Goal: Task Accomplishment & Management: Manage account settings

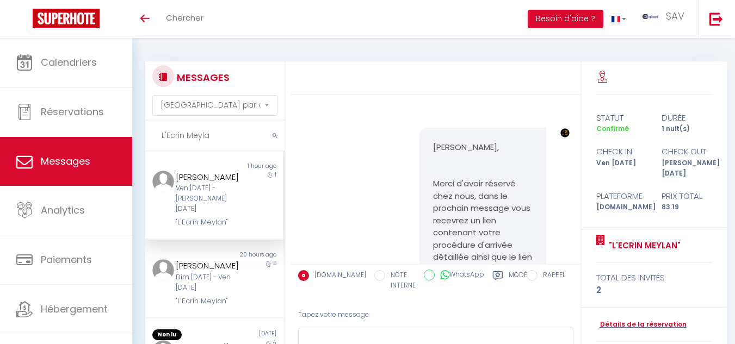
select select "message"
type input "L"
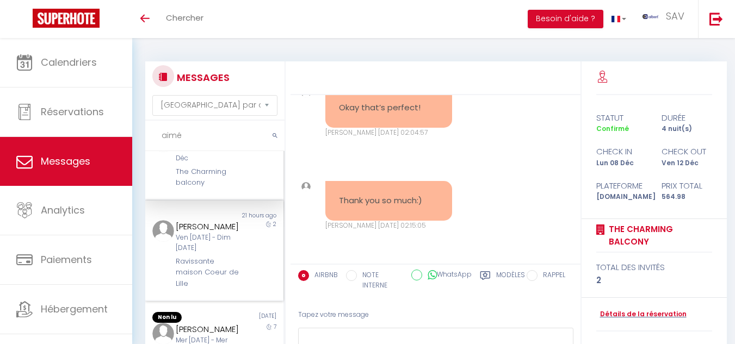
scroll to position [54, 0]
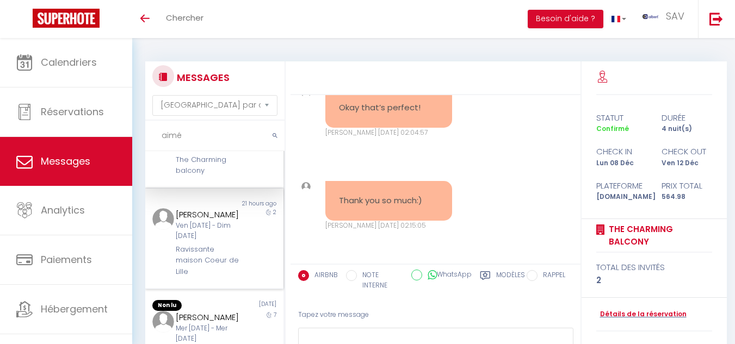
click at [249, 261] on div "2" at bounding box center [266, 243] width 35 height 70
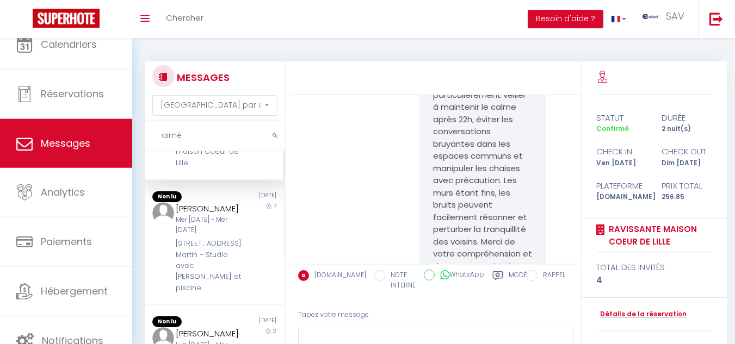
scroll to position [54, 0]
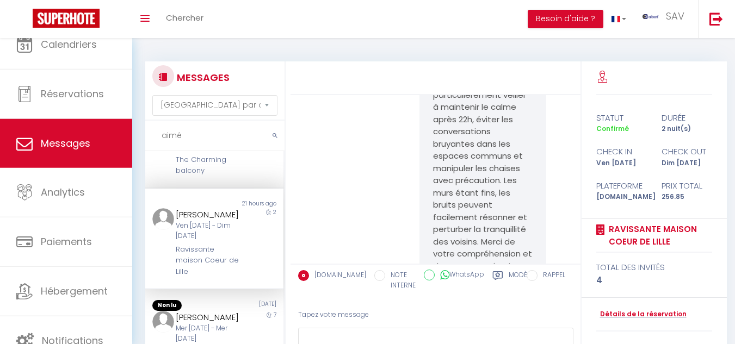
click at [256, 270] on div "2" at bounding box center [266, 243] width 35 height 70
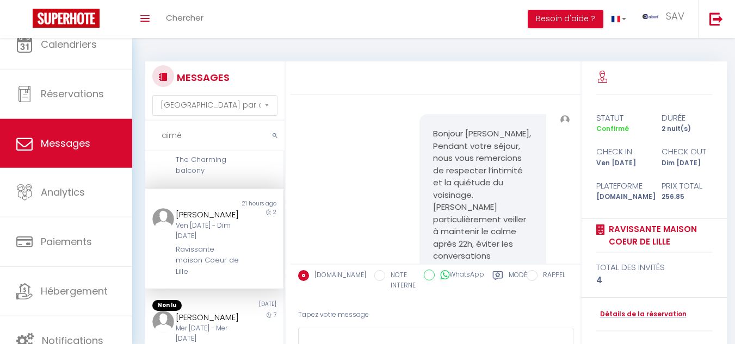
scroll to position [1221, 0]
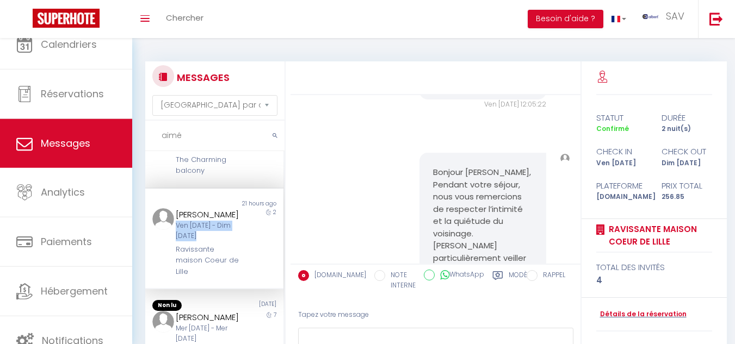
drag, startPoint x: 171, startPoint y: 240, endPoint x: 205, endPoint y: 249, distance: 34.8
click at [205, 249] on div "Yohan Aimé Ven 10 Oct - Dim 12 Oct Ravissante maison Coeur de Lille" at bounding box center [208, 243] width 81 height 70
copy div "Ven 10 Oct - Dim 12 Oct"
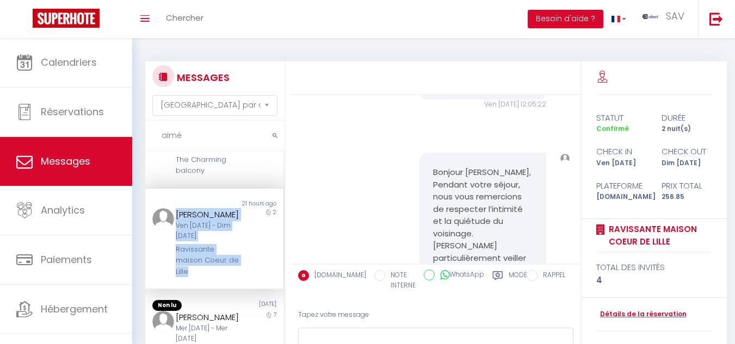
drag, startPoint x: 175, startPoint y: 227, endPoint x: 258, endPoint y: 226, distance: 83.8
click at [258, 226] on div "Yohan Aimé Ven 10 Oct - Dim 12 Oct Ravissante maison Coeur de Lille 2" at bounding box center [214, 243] width 138 height 70
click at [249, 233] on div "2" at bounding box center [266, 243] width 35 height 70
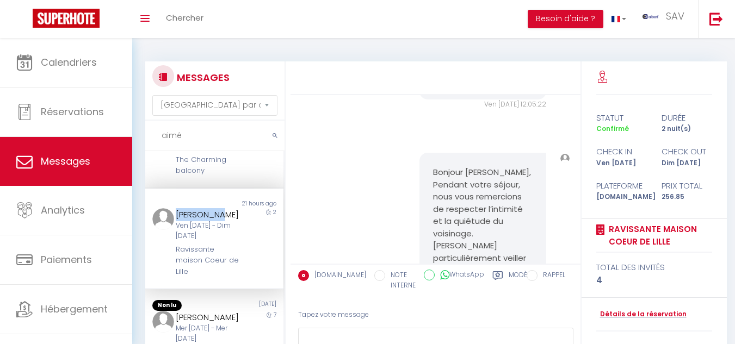
drag, startPoint x: 171, startPoint y: 225, endPoint x: 232, endPoint y: 222, distance: 61.0
click at [232, 222] on div "Yohan Aimé Ven 10 Oct - Dim 12 Oct Ravissante maison Coeur de Lille" at bounding box center [208, 243] width 81 height 70
copy div "Yohan Aimé"
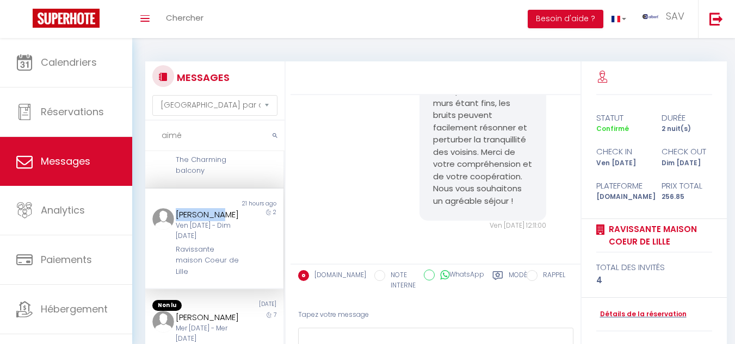
scroll to position [1547, 0]
click at [206, 141] on input "aimé" at bounding box center [214, 136] width 139 height 30
type input "a"
type input "m"
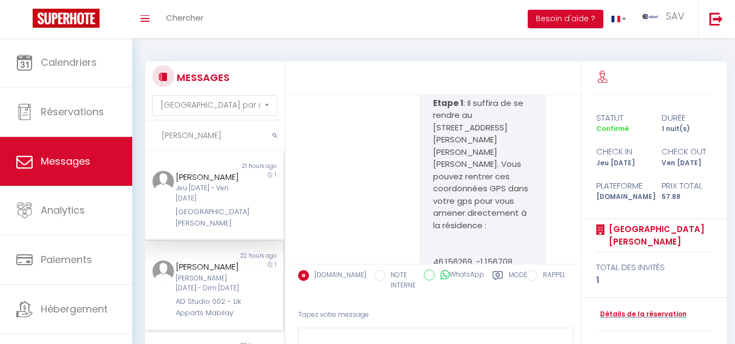
scroll to position [6373, 0]
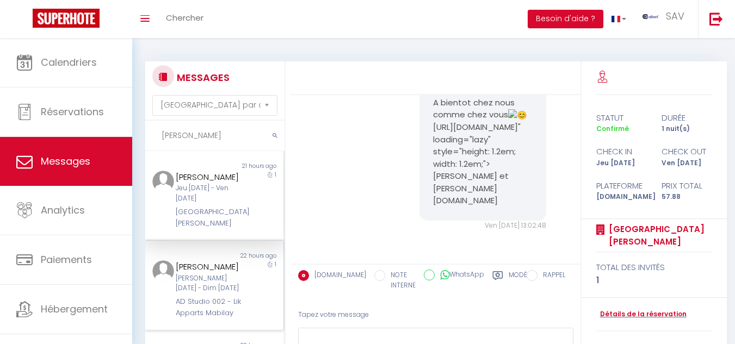
type input "cecile"
click at [242, 294] on div "Cecile Morand Sam 11 Oct - Dim 12 Oct AD Studio 002 - Lik Apparts Mabilay 1" at bounding box center [214, 290] width 138 height 58
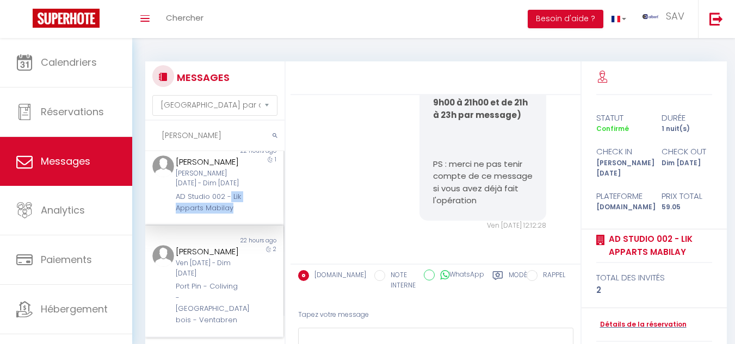
scroll to position [109, 0]
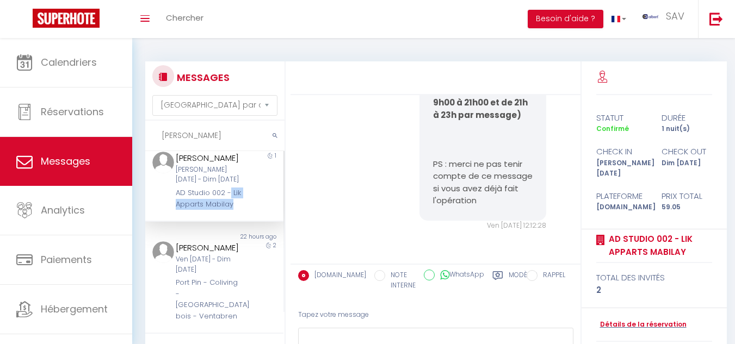
click at [225, 210] on div "AD Studio 002 - Lik Apparts Mabilay" at bounding box center [209, 199] width 66 height 22
drag, startPoint x: 170, startPoint y: 206, endPoint x: 215, endPoint y: 220, distance: 47.3
click at [215, 210] on div "Cecile Morand Sam 11 Oct - Dim 12 Oct AD Studio 002 - Lik Apparts Mabilay" at bounding box center [208, 181] width 81 height 58
copy div "Lik Apparts Mabilay"
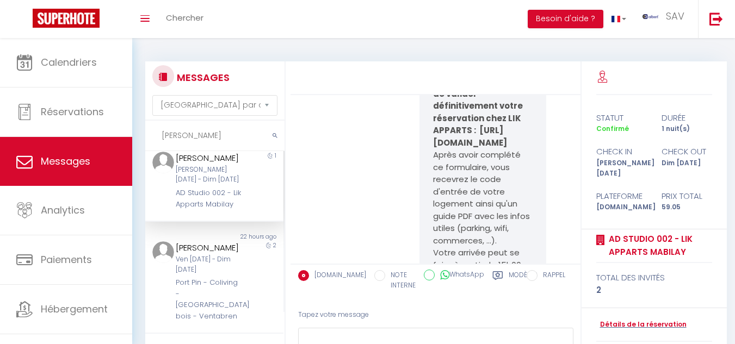
scroll to position [4951, 0]
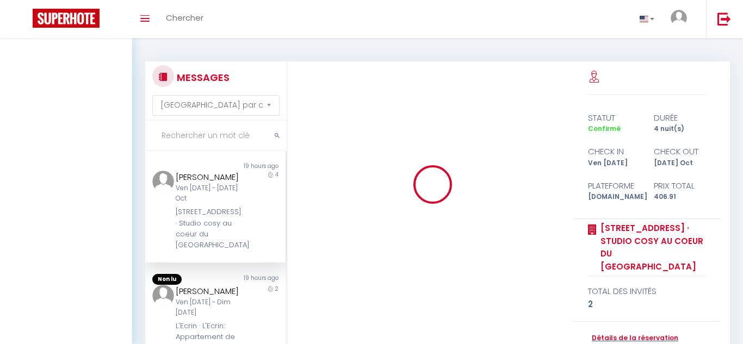
select select "message"
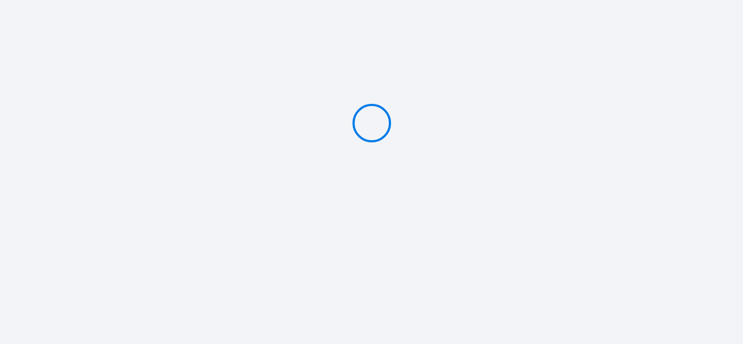
type input "Caution 500 €"
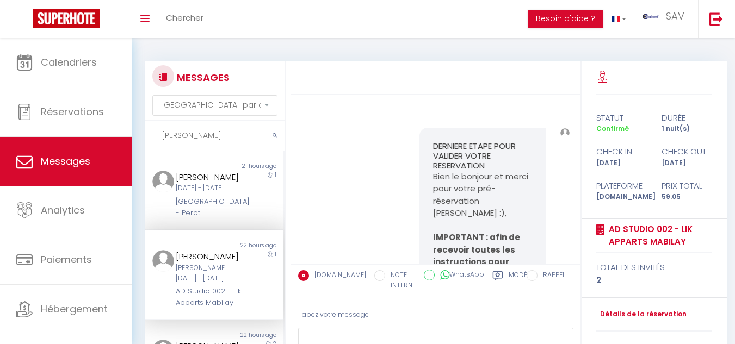
select select "message"
click at [209, 131] on input "cecile" at bounding box center [214, 136] width 139 height 30
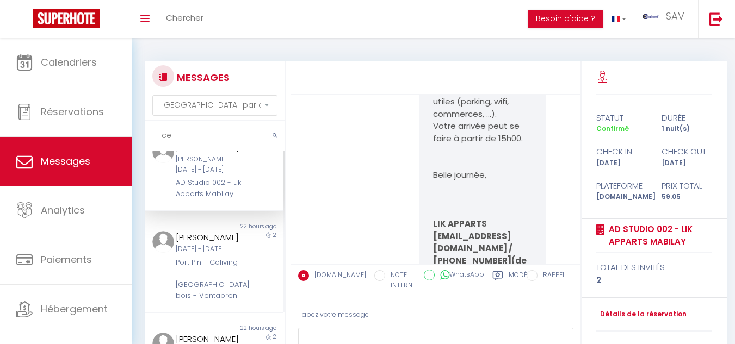
type input "c"
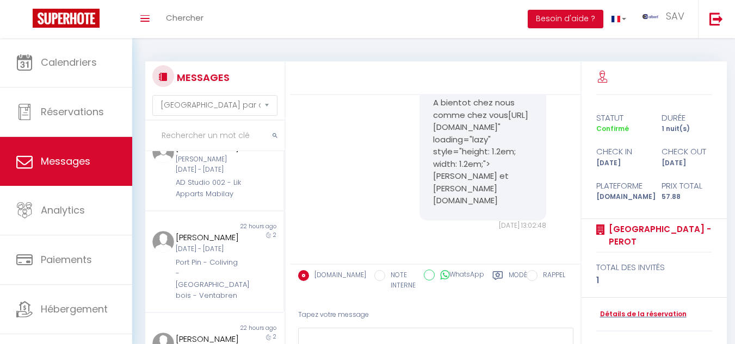
scroll to position [6373, 0]
drag, startPoint x: 167, startPoint y: 133, endPoint x: 157, endPoint y: 135, distance: 10.0
click at [167, 133] on input "text" at bounding box center [214, 136] width 139 height 30
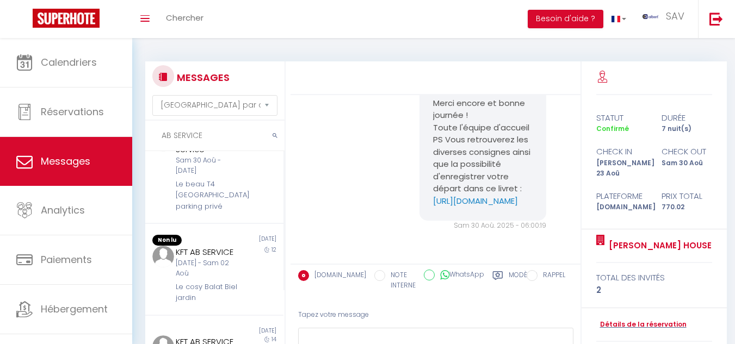
scroll to position [54, 0]
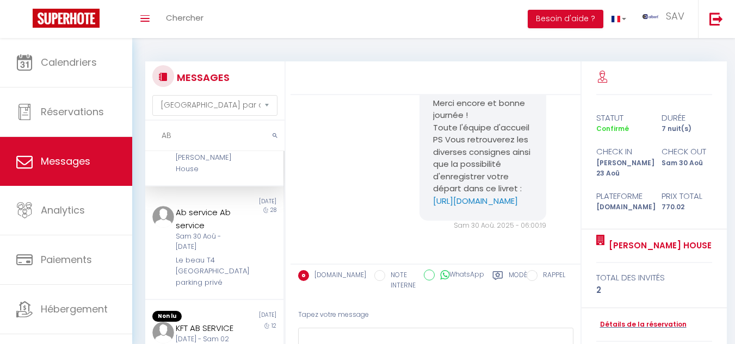
type input "A"
paste input "Le Vercingétorix"
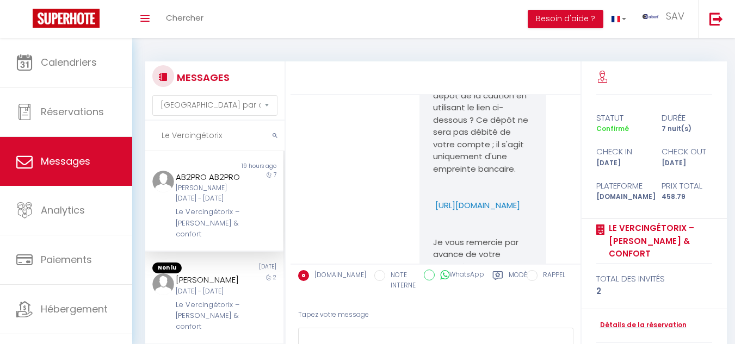
scroll to position [1394, 0]
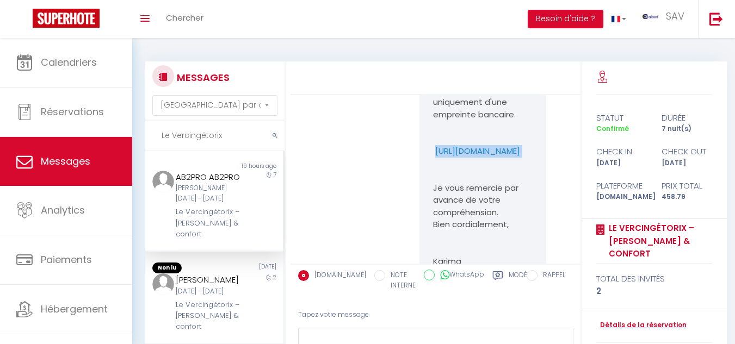
drag, startPoint x: 425, startPoint y: 202, endPoint x: 530, endPoint y: 213, distance: 105.5
click at [530, 213] on div "Bonjour AB2PRO, Je vous contacte au sujet de la caution pour votre réservation.…" at bounding box center [482, 108] width 127 height 345
copy p "https://superhote.com/applink/p/wokbE0kG"
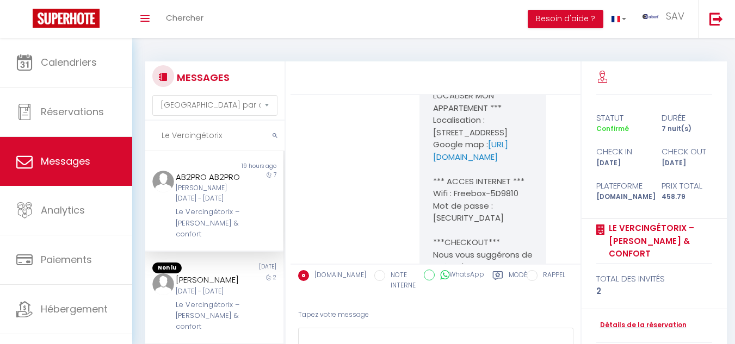
scroll to position [2591, 0]
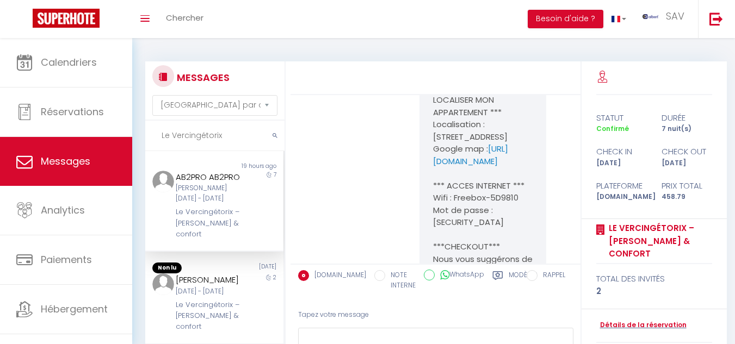
click at [240, 132] on input "Le Vercingétorix" at bounding box center [214, 136] width 139 height 30
type input "L"
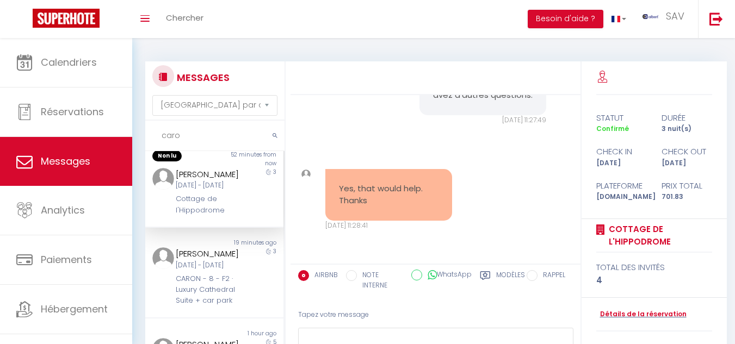
scroll to position [0, 0]
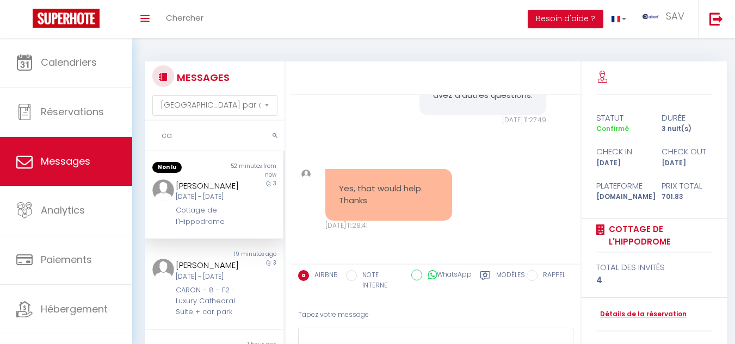
type input "c"
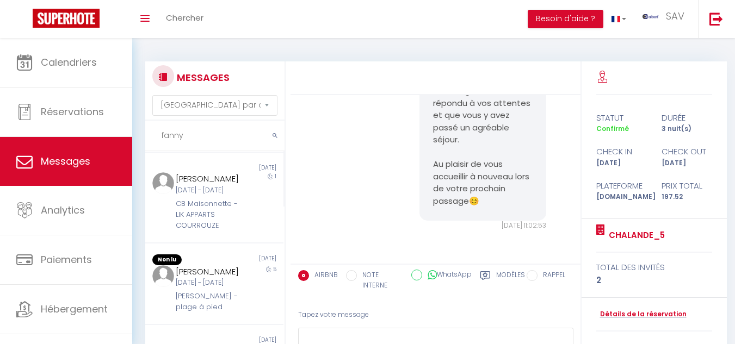
scroll to position [218, 0]
type input "fanny"
drag, startPoint x: 254, startPoint y: 277, endPoint x: 259, endPoint y: 273, distance: 6.6
click at [254, 228] on div "1" at bounding box center [266, 198] width 35 height 59
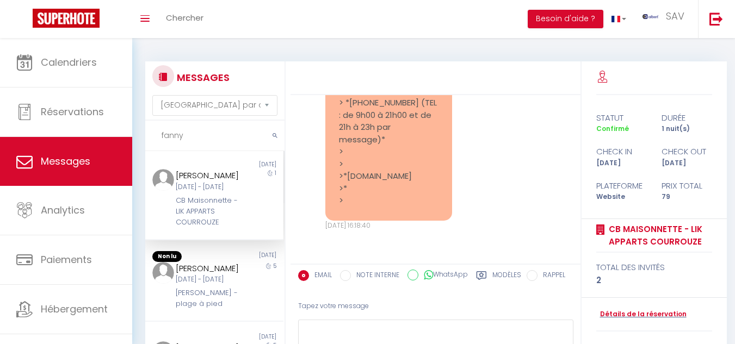
scroll to position [78, 0]
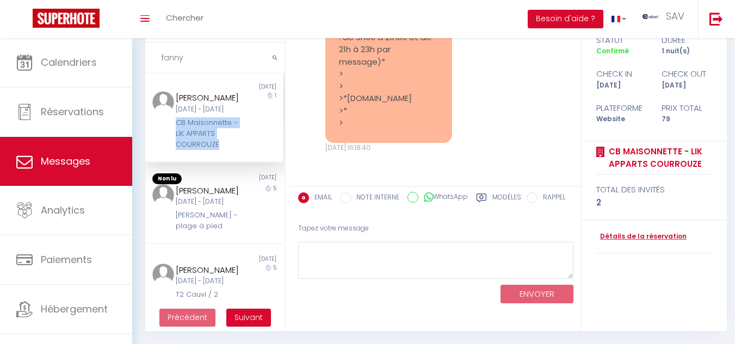
drag, startPoint x: 170, startPoint y: 189, endPoint x: 244, endPoint y: 209, distance: 76.3
click at [244, 151] on div "Fanny Caron Sam 04 Oct - Dim 05 Oct CB Maisonnette - LIK APPARTS COURROUZE 1" at bounding box center [214, 120] width 138 height 59
copy div "CB Maisonnette - LIK APPARTS COURROUZE"
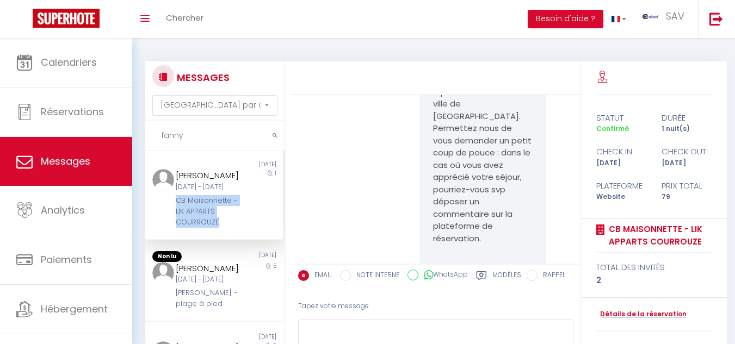
scroll to position [6331, 0]
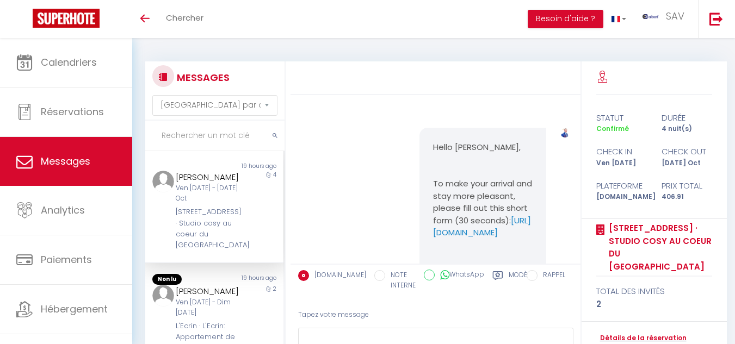
select select "message"
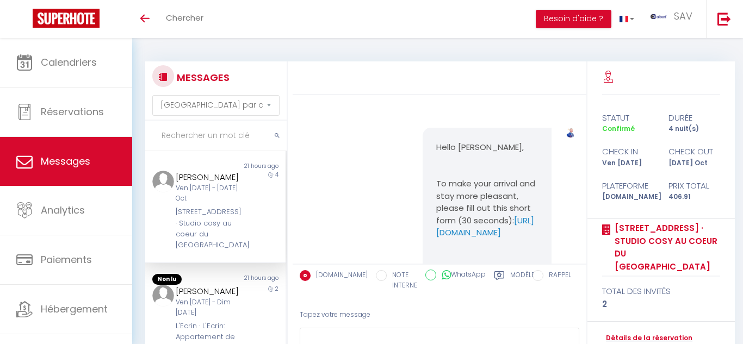
select select "message"
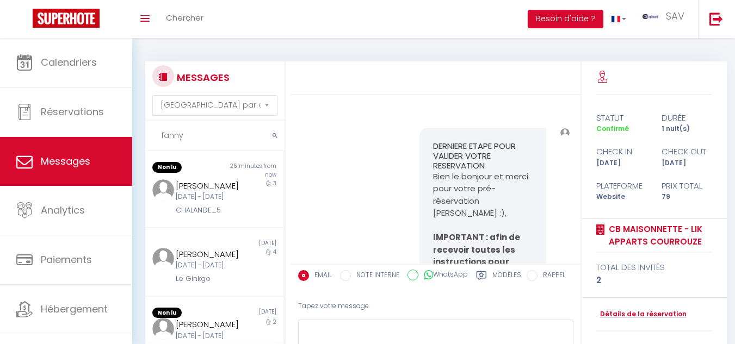
select select "message"
type input "f"
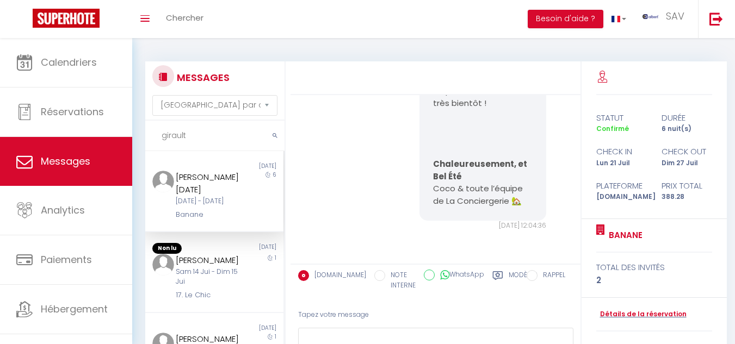
click at [189, 135] on input "girault" at bounding box center [214, 136] width 139 height 30
type input "g"
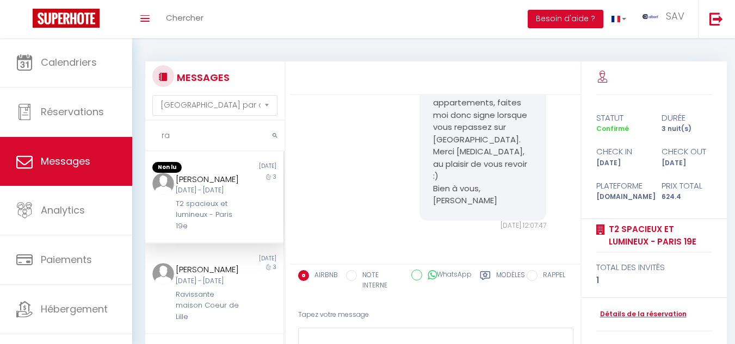
type input "r"
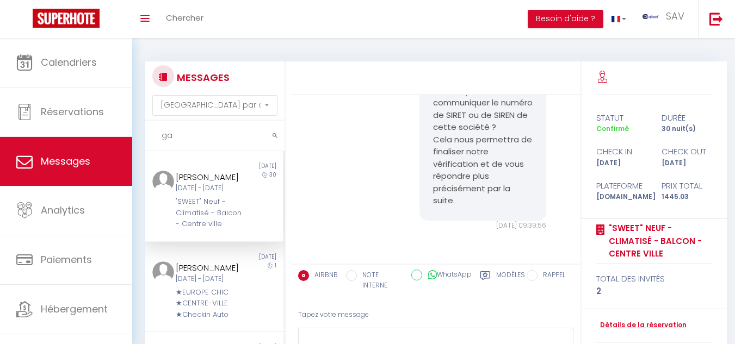
type input "g"
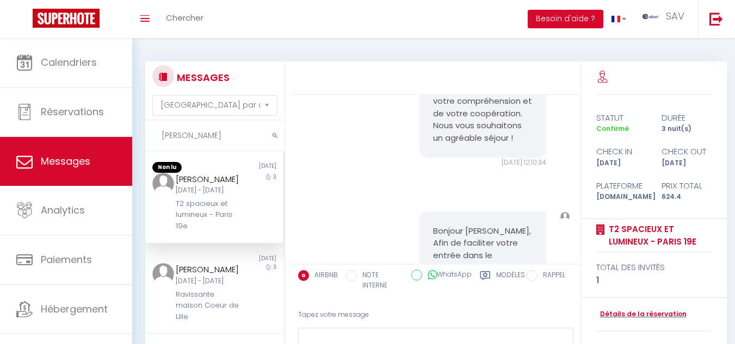
scroll to position [5100, 0]
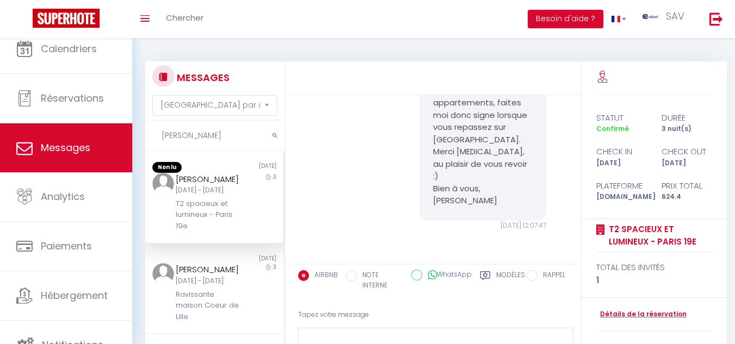
click at [730, 94] on div "Bonjour Raphael, Votre demande a été acceptée. IMPORTANT : Le jour de votre arr…" at bounding box center [511, 235] width 443 height 348
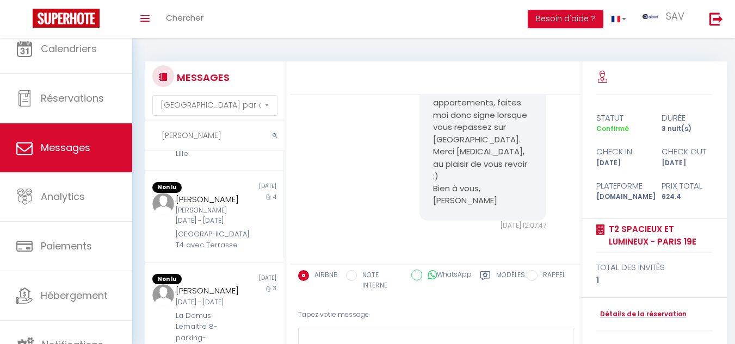
scroll to position [0, 0]
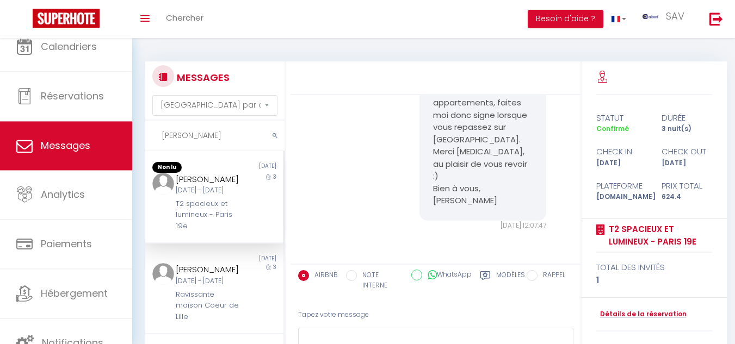
click at [201, 137] on input "raphael" at bounding box center [214, 136] width 139 height 30
type input "r"
paste input "Cabana & Clos des Epinoches 5"
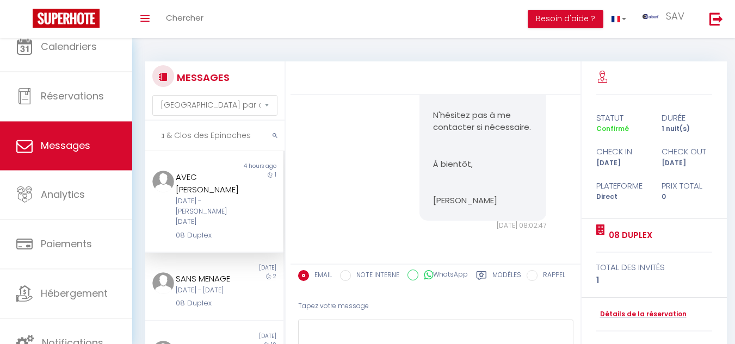
click at [170, 135] on input "Cabana & Clos des Epinoches 5" at bounding box center [214, 136] width 139 height 30
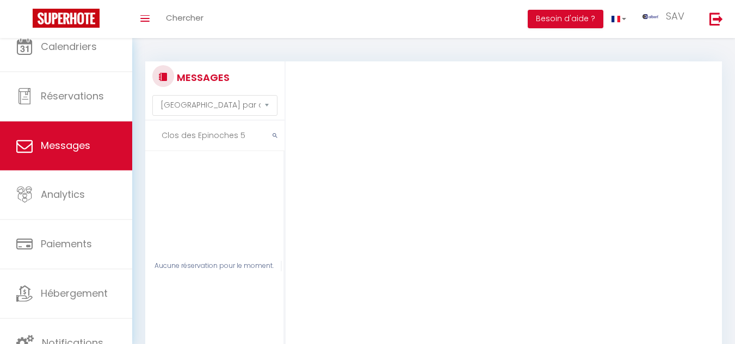
click at [257, 136] on input "Clos des Epinoches 5" at bounding box center [214, 136] width 139 height 30
type input "C"
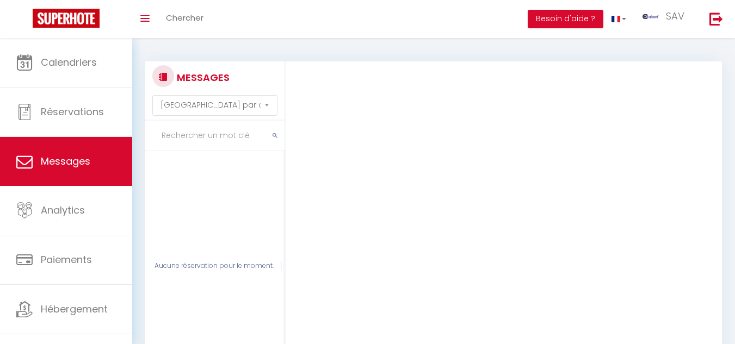
click at [178, 137] on input "text" at bounding box center [214, 136] width 139 height 30
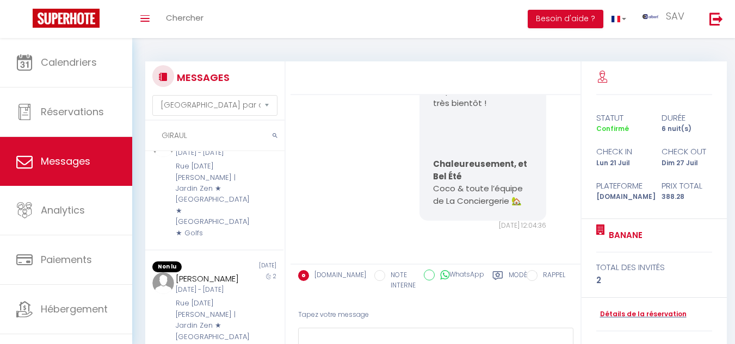
scroll to position [544, 0]
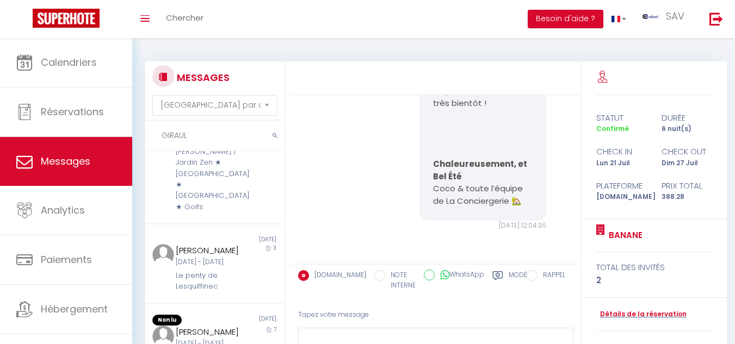
click at [210, 137] on input "GIRAUL" at bounding box center [214, 136] width 139 height 30
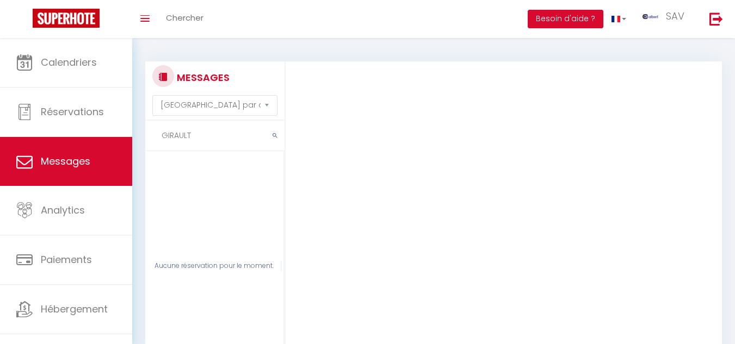
scroll to position [0, 0]
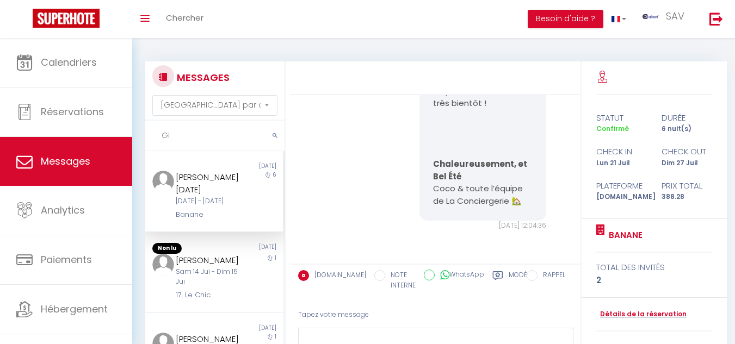
type input "G"
click at [199, 135] on input "text" at bounding box center [214, 136] width 139 height 30
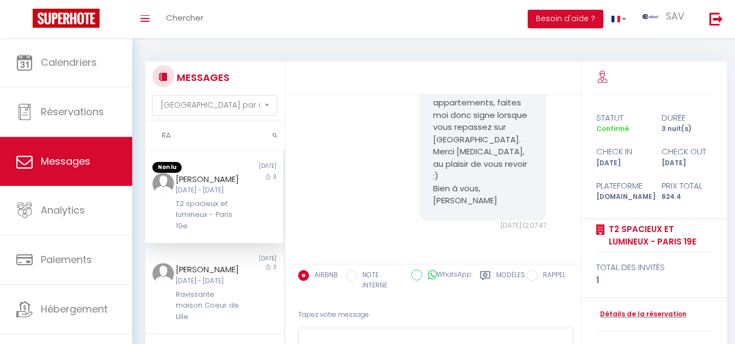
type input "R"
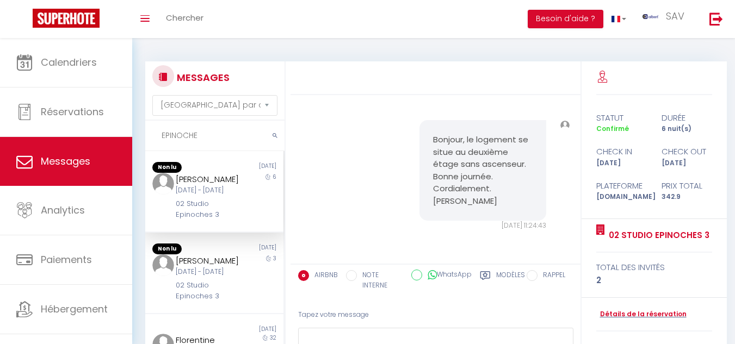
scroll to position [708, 0]
type input "E"
drag, startPoint x: 171, startPoint y: 212, endPoint x: 222, endPoint y: 222, distance: 52.2
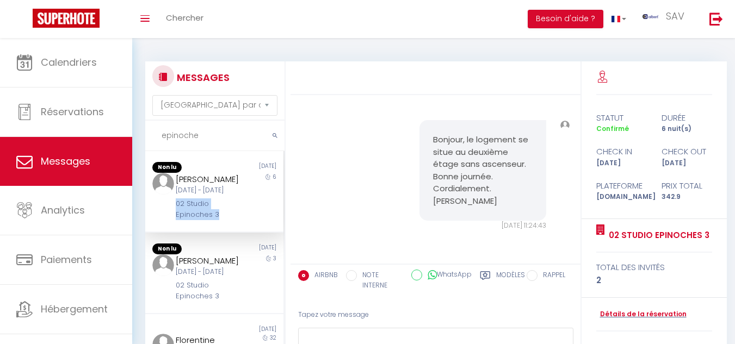
click at [222, 221] on div "Erika Holler Mer 12 Nov - Mar 18 Nov 02 Studio Epinoches 3" at bounding box center [208, 197] width 81 height 48
copy div "02 Studio Epinoches 3"
click at [202, 138] on input "epinoche" at bounding box center [214, 136] width 139 height 30
type input "e"
paste input "02 Studio Epinoches 3"
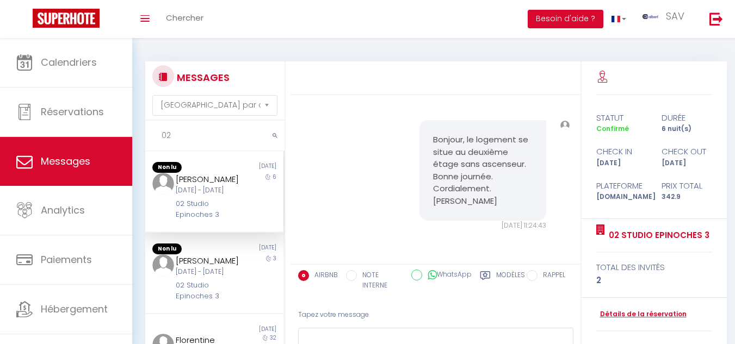
type input "0"
type input "E"
click at [189, 140] on input "text" at bounding box center [214, 136] width 139 height 30
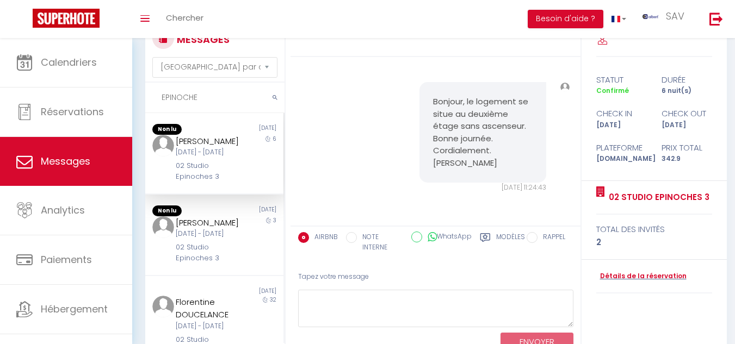
scroll to position [78, 0]
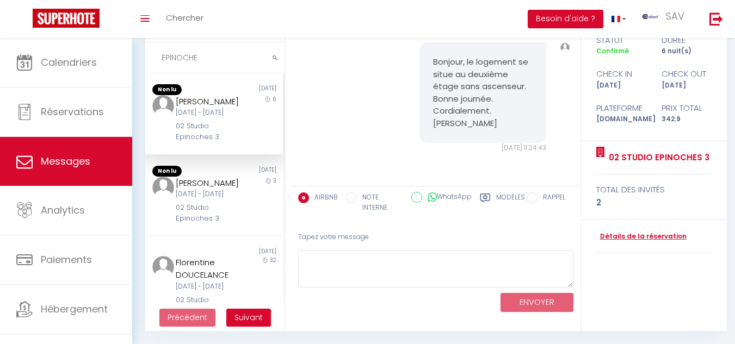
drag, startPoint x: 726, startPoint y: 204, endPoint x: 589, endPoint y: 146, distance: 149.4
click at [726, 204] on div "02 Studio Epinoches 3 total des invités 2" at bounding box center [653, 180] width 145 height 79
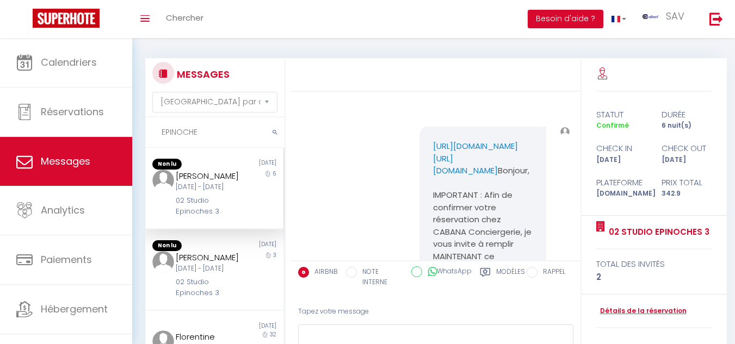
scroll to position [0, 0]
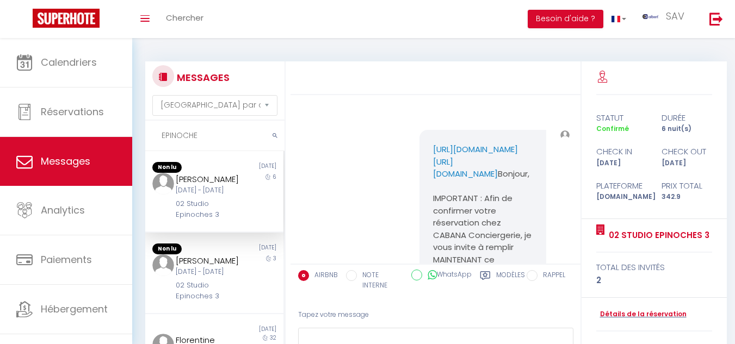
click at [208, 137] on input "EPINOCHE" at bounding box center [214, 136] width 139 height 30
type input "E"
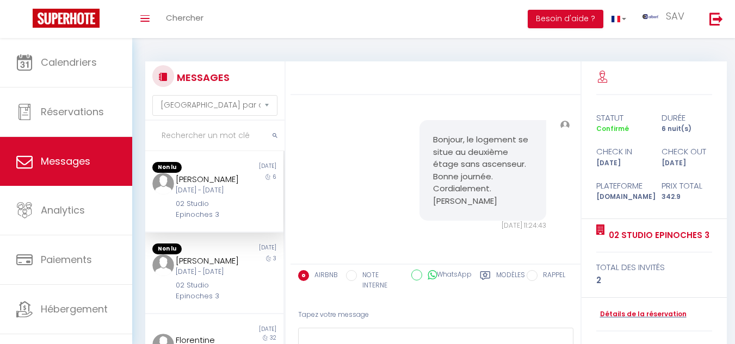
click at [192, 140] on input "text" at bounding box center [214, 136] width 139 height 30
type input "e"
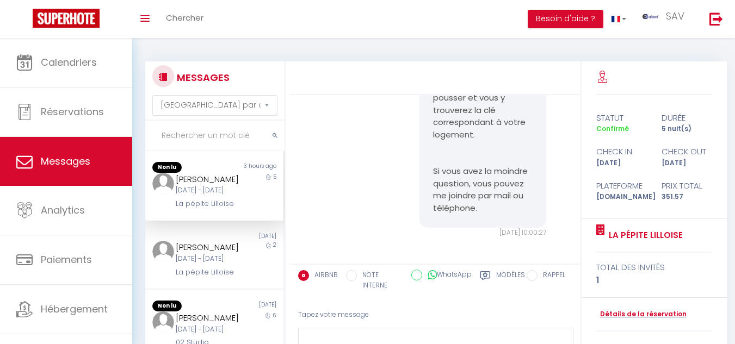
scroll to position [1903, 0]
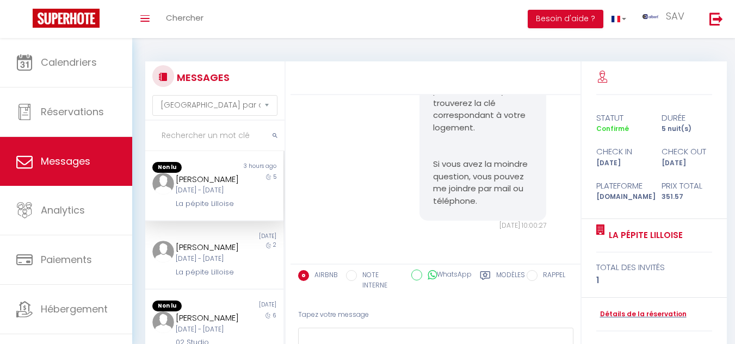
type input "f"
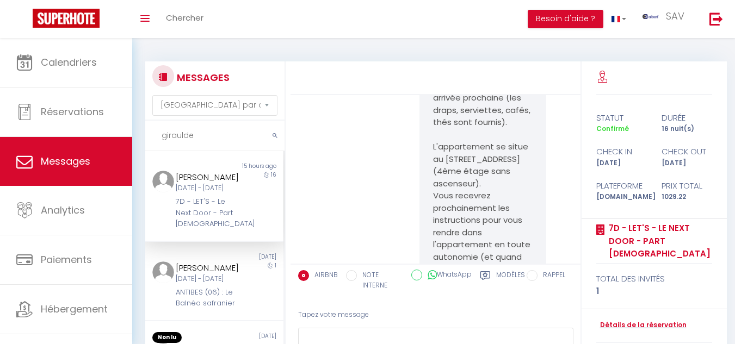
scroll to position [1797, 0]
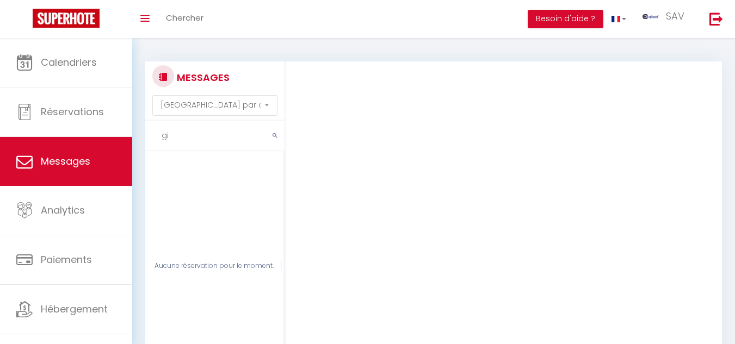
type input "g"
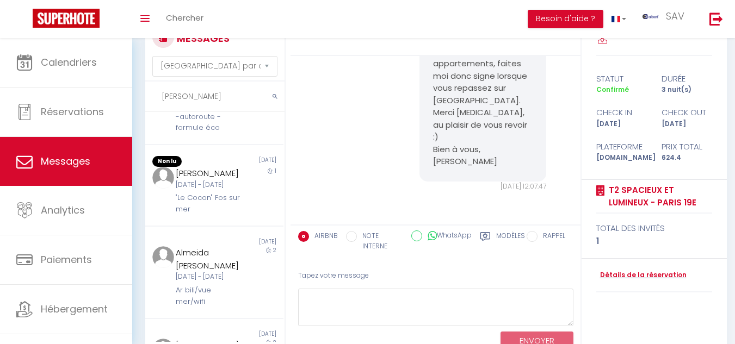
scroll to position [0, 0]
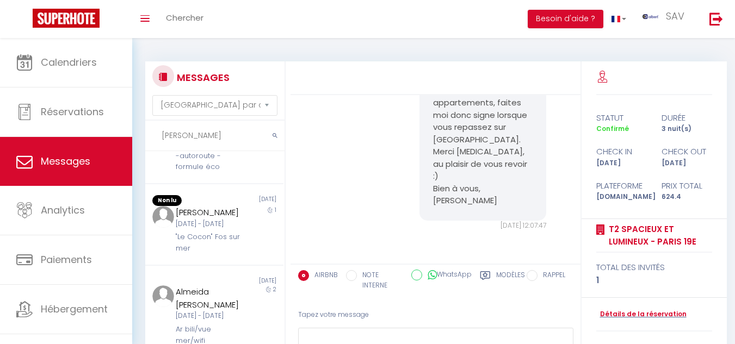
type input "raphael"
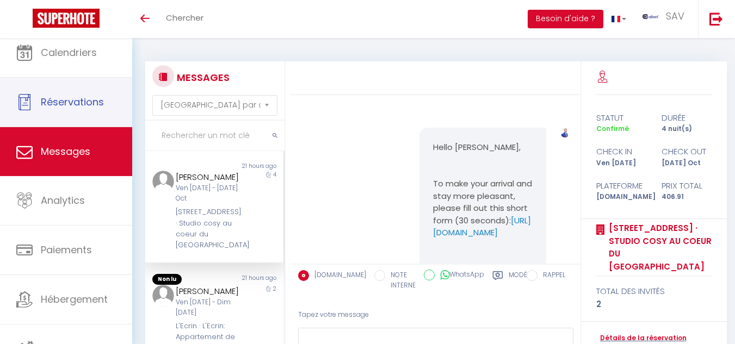
select select "message"
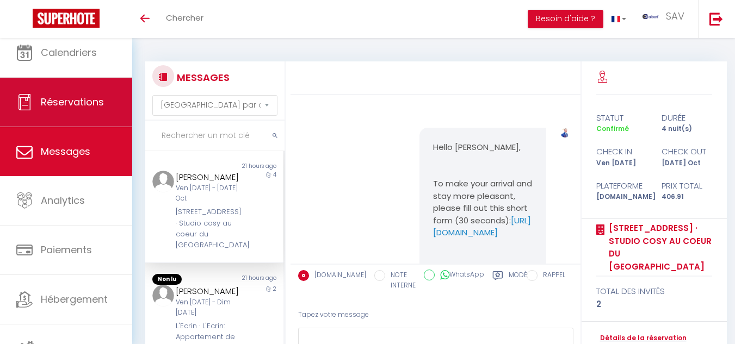
click at [93, 91] on link "Réservations" at bounding box center [66, 102] width 132 height 49
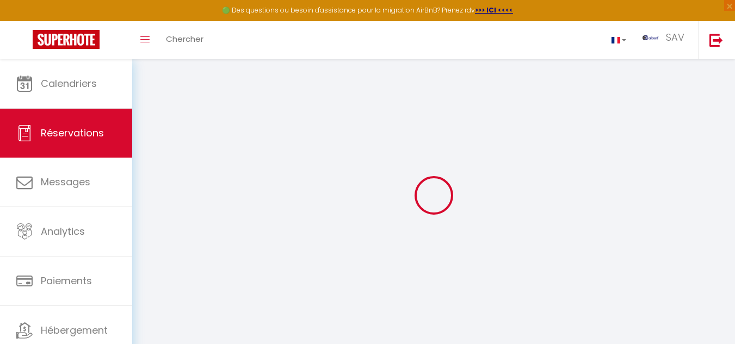
select select "confirmed"
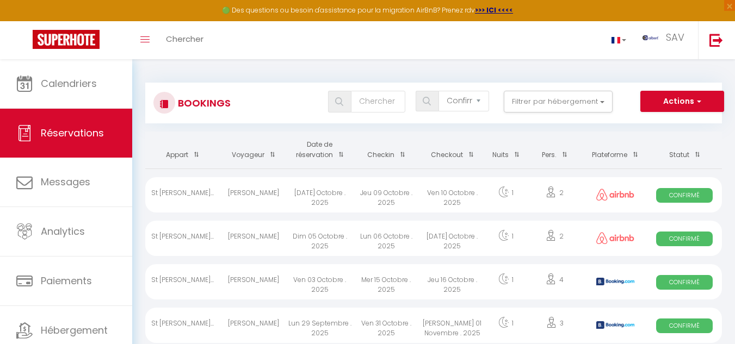
checkbox 39 "false"
checkbox input "false"
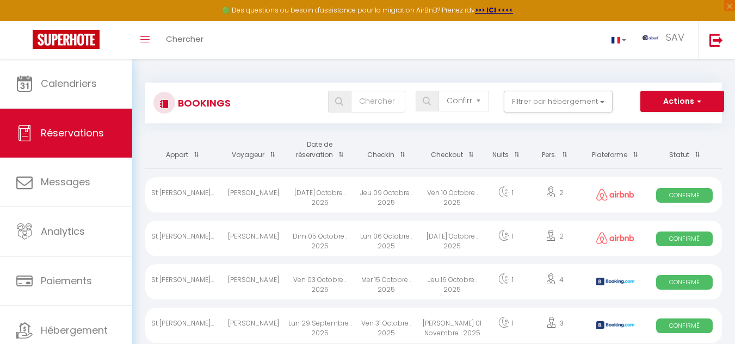
checkbox T2 "false"
checkbox input "false"
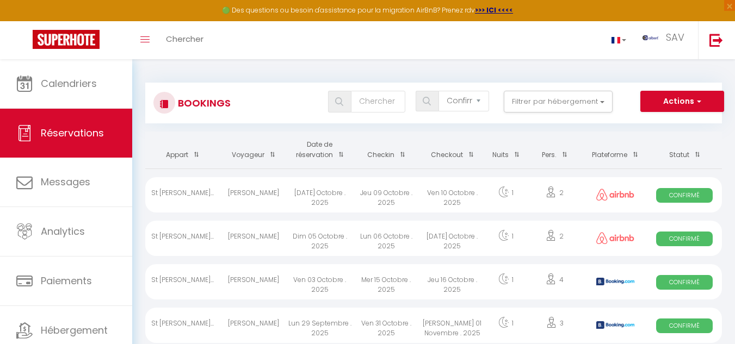
checkbox MARIA "false"
checkbox input "false"
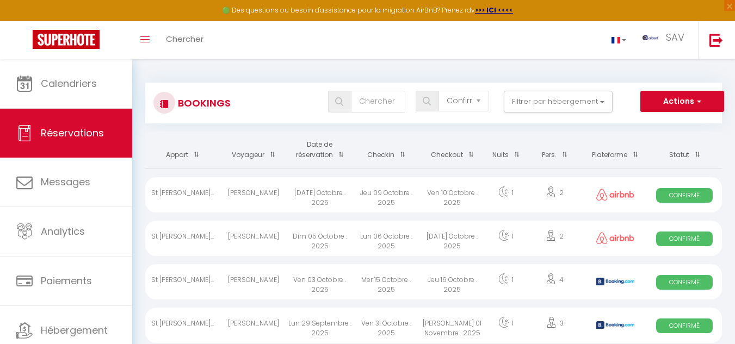
checkbox RATY28 "false"
checkbox input "false"
checkbox LEGEND2\ "false"
checkbox input "false"
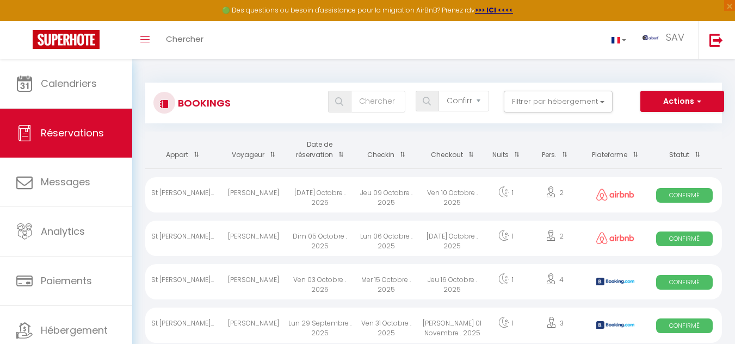
checkbox input "false"
checkbox VICTORIA "false"
checkbox input "false"
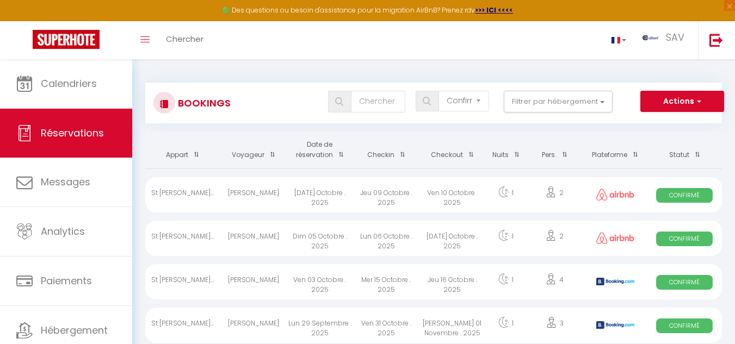
checkbox input "false"
checkbox PECH "false"
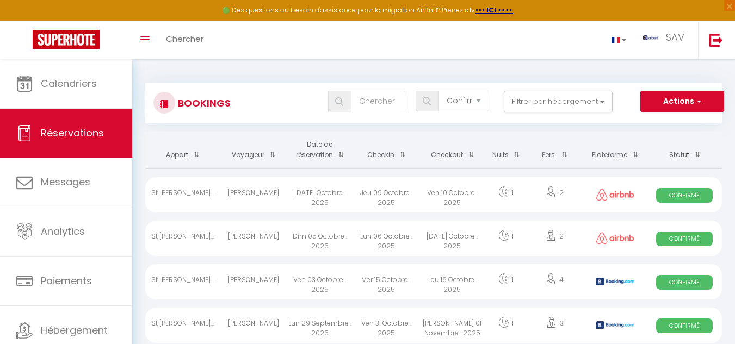
checkbox input "false"
checkbox Marboz "false"
checkbox input "false"
checkbox LANGLOYS "false"
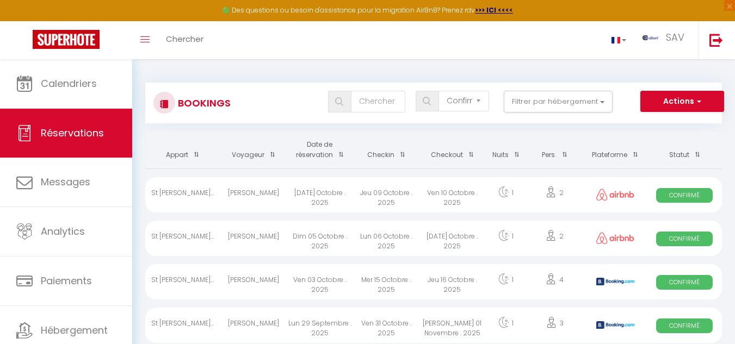
checkbox input "false"
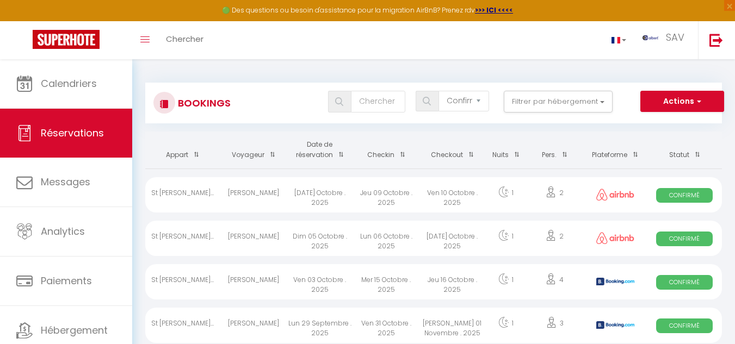
checkbox Garibaldi "false"
checkbox input "false"
checkbox Faure "false"
checkbox input "false"
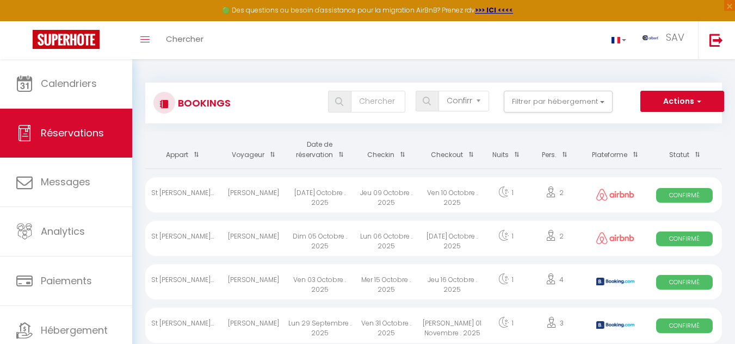
checkbox input "false"
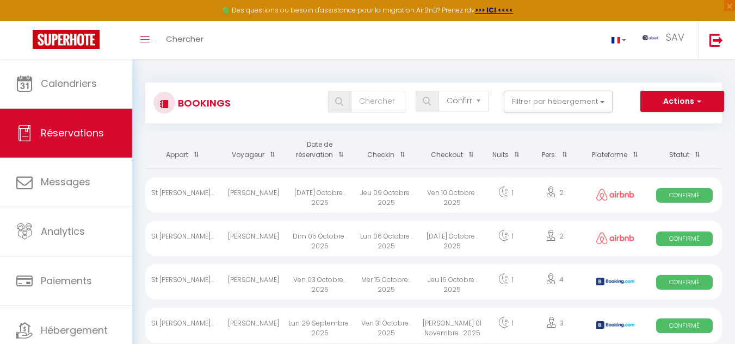
checkbox input "false"
checkbox LOCATION "false"
checkbox input "false"
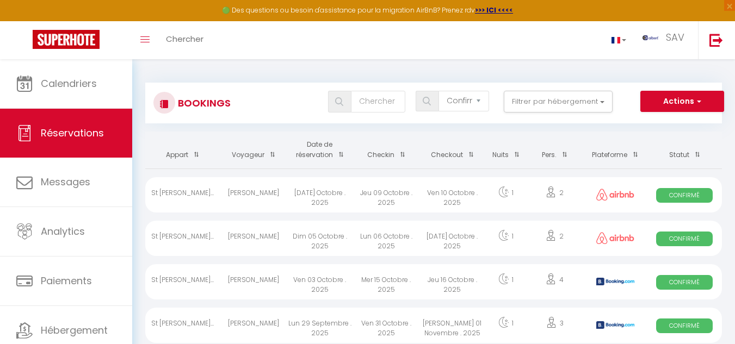
checkbox input "false"
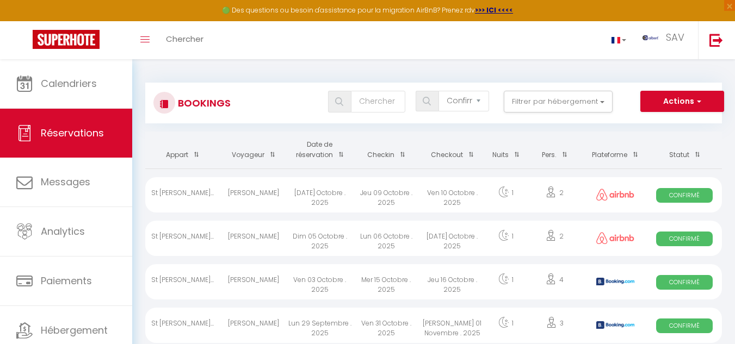
checkbox input "false"
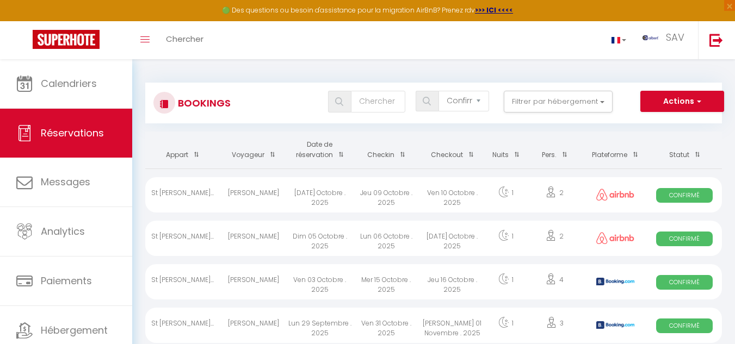
checkbox input "false"
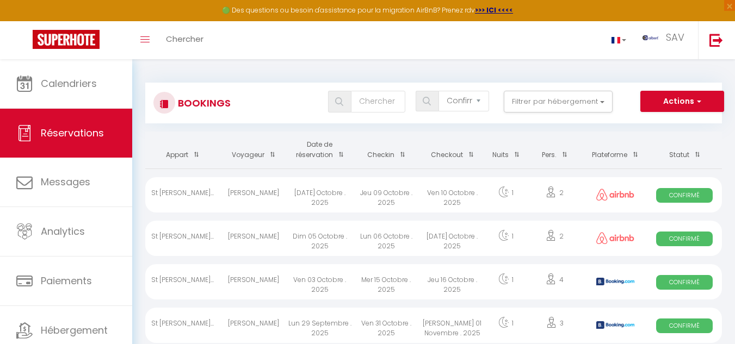
checkbox input "false"
checkbox auriac "false"
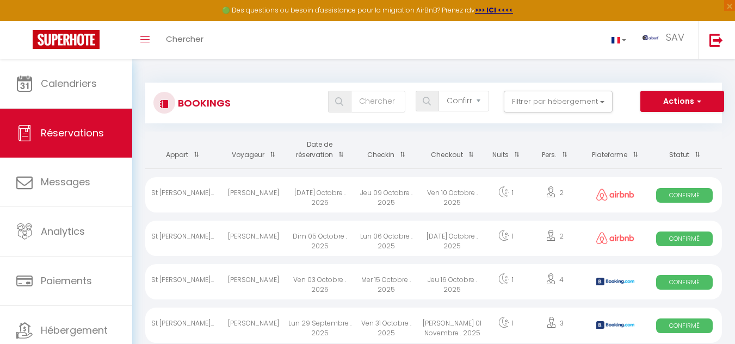
checkbox input "false"
checkbox Bdx "false"
checkbox input "false"
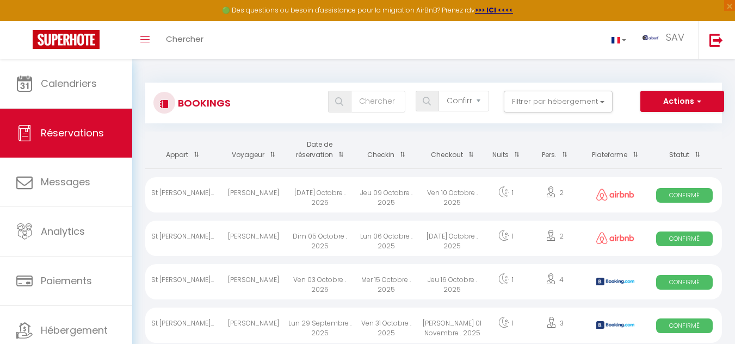
checkbox input "false"
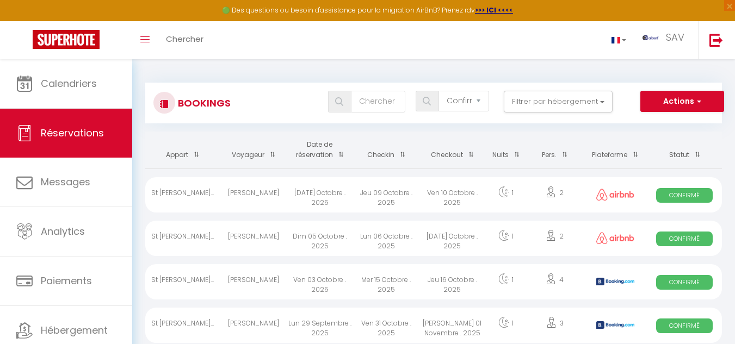
checkbox input "false"
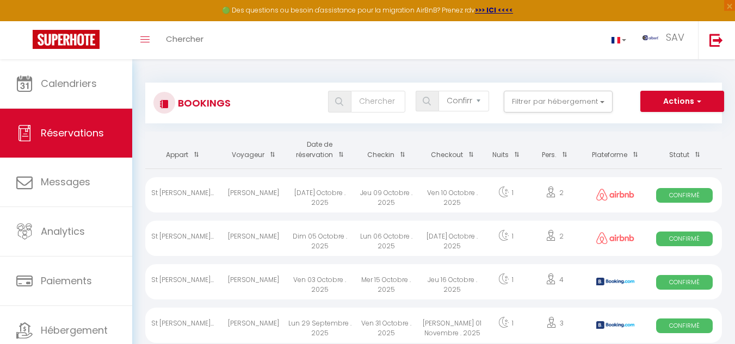
checkbox input "false"
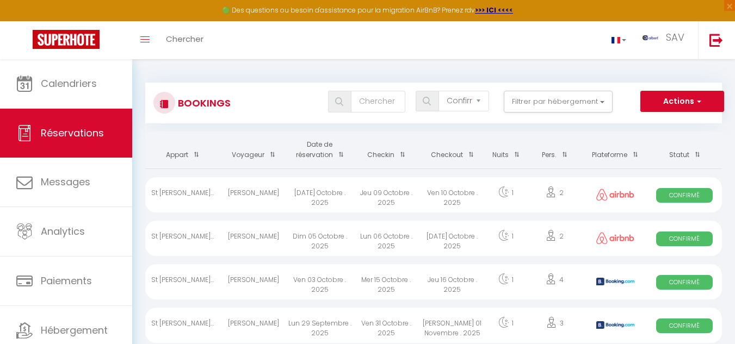
checkbox input "false"
checkbox Lacs "false"
checkbox input "false"
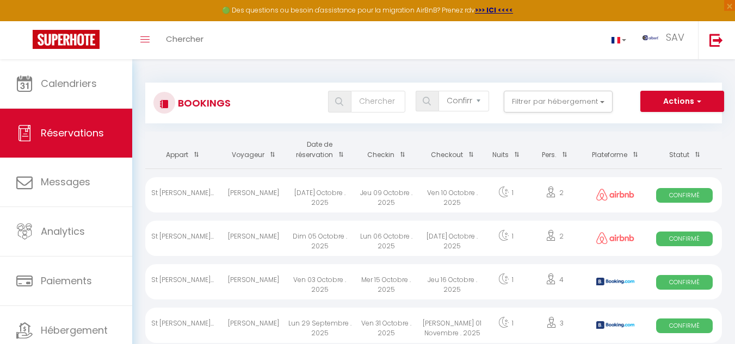
checkbox input "false"
checkbox Yuna "false"
checkbox input "false"
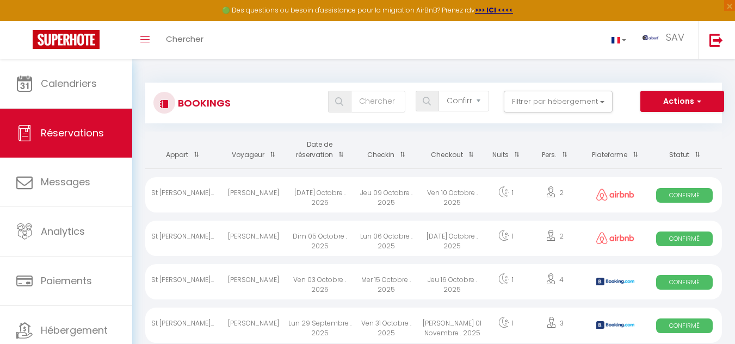
checkbox input "false"
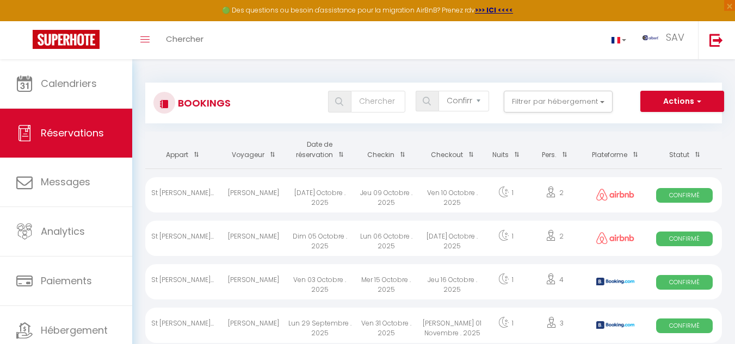
checkbox input "false"
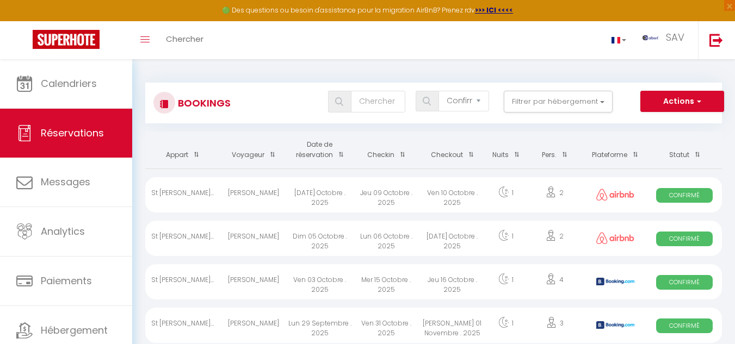
checkbox input "false"
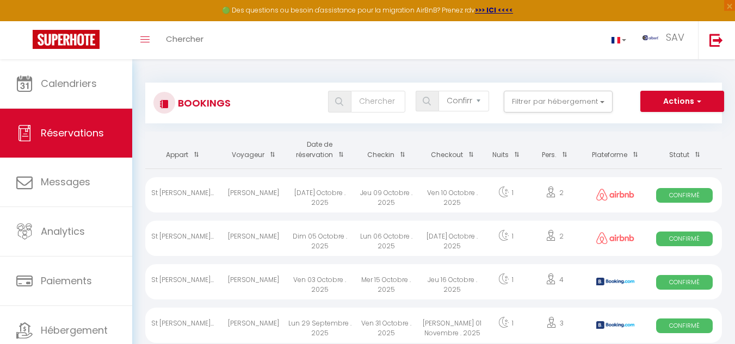
checkbox input "false"
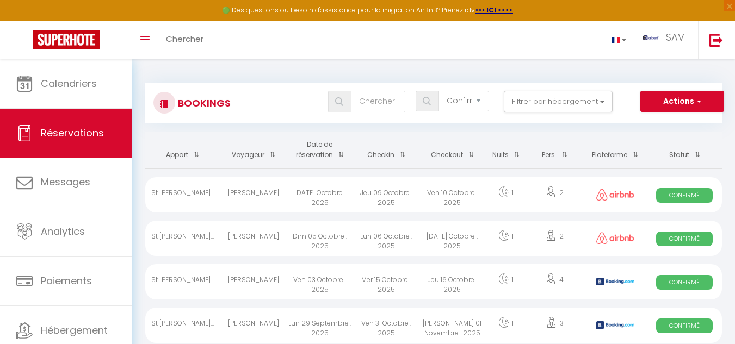
checkbox input "false"
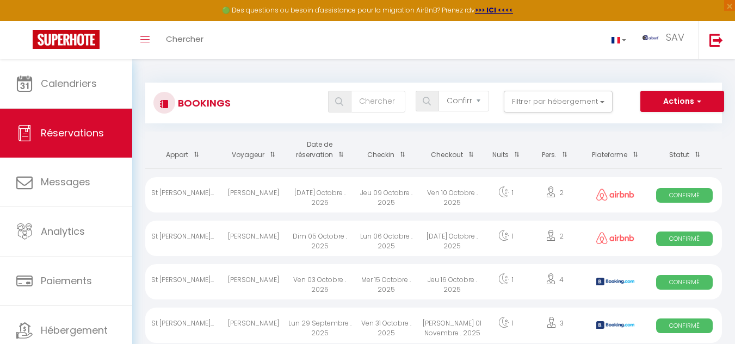
checkbox input "false"
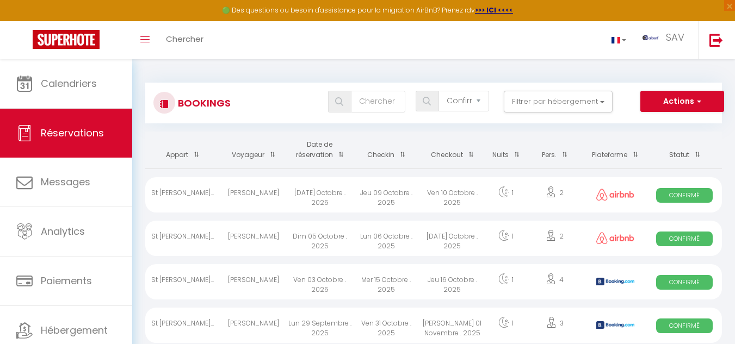
checkbox input "false"
checkbox 2 "false"
checkbox input "false"
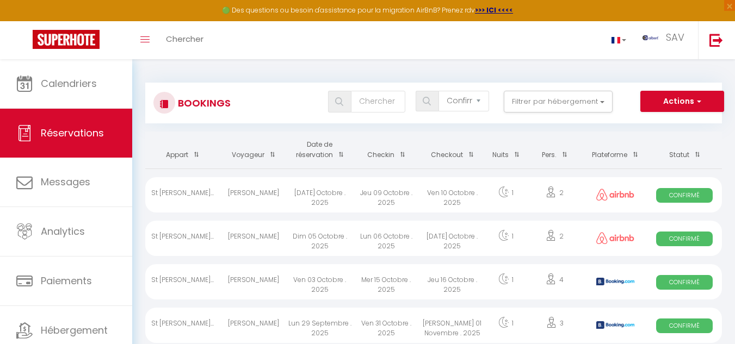
checkbox input "false"
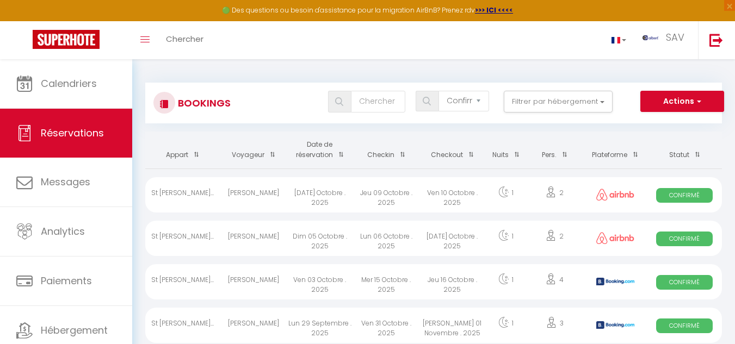
checkbox input "false"
checkbox contrat "false"
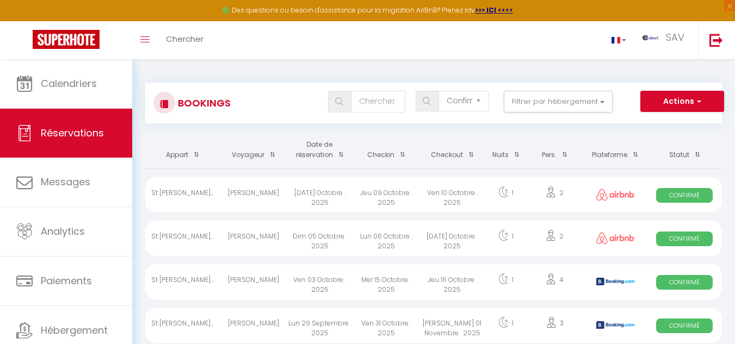
checkbox input "false"
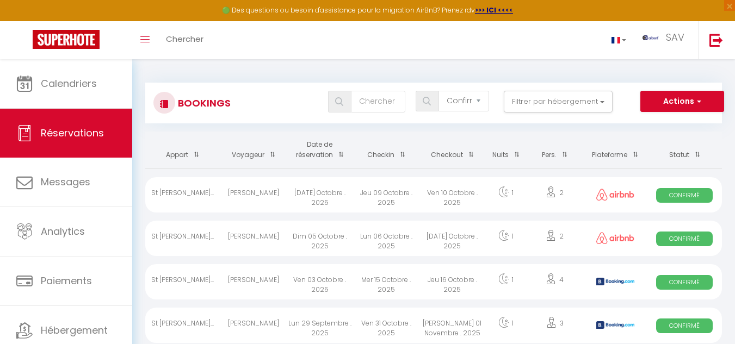
checkbox IDR "false"
checkbox input "false"
checkbox Havre "false"
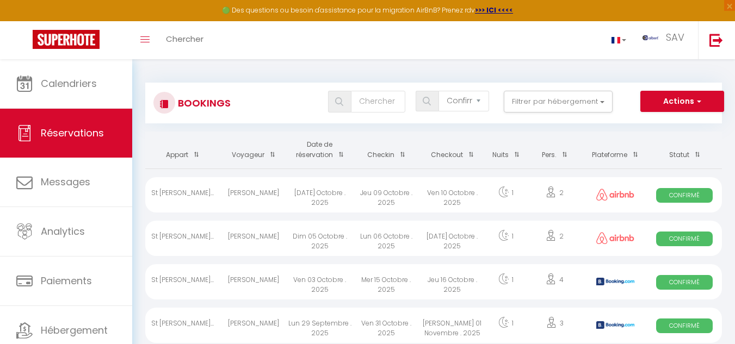
checkbox input "false"
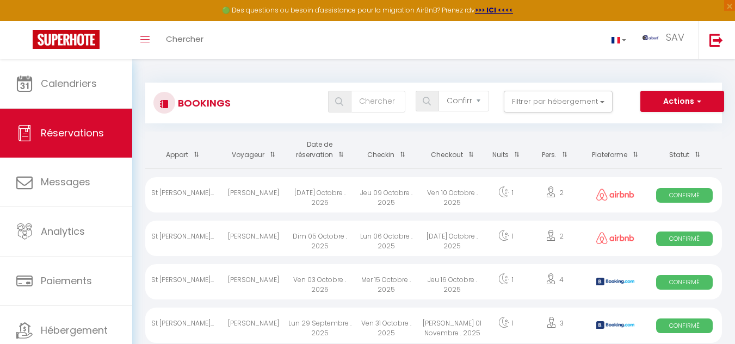
checkbox input "false"
checkbox T2 "false"
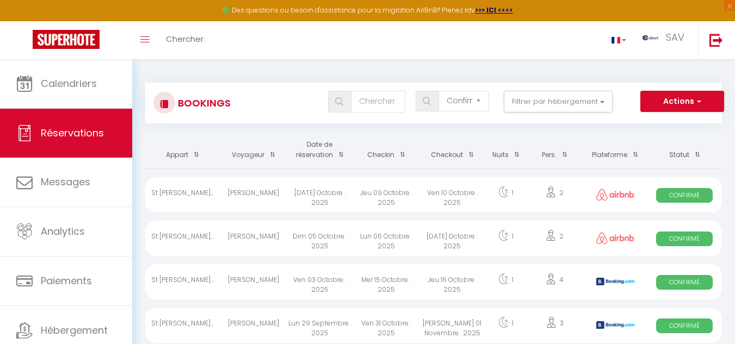
checkbox input "false"
checkbox Bois "false"
checkbox input "false"
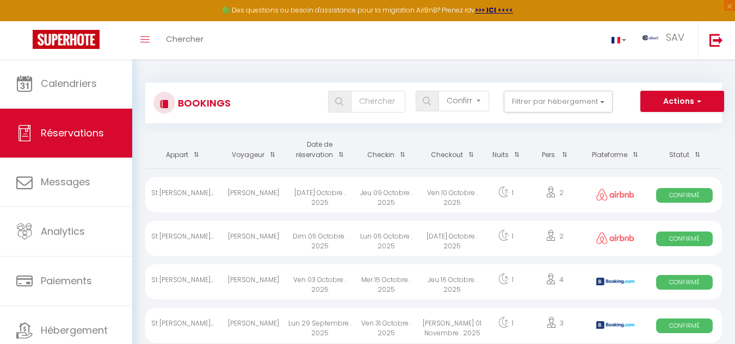
checkbox input "false"
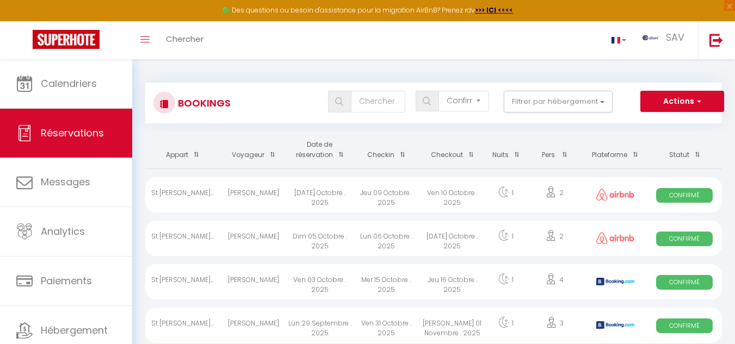
checkbox input "false"
checkbox Play "false"
checkbox input "false"
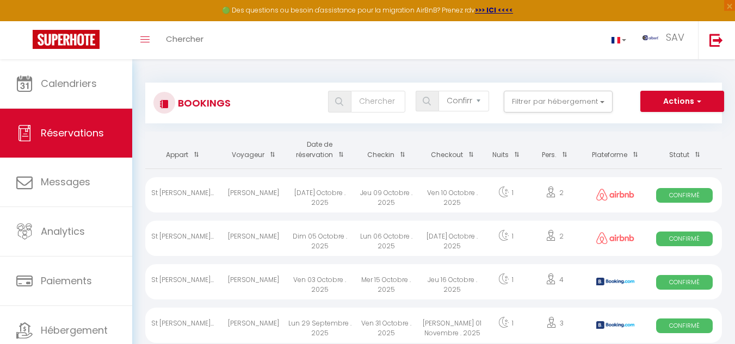
checkbox input "false"
checkbox Spa "false"
checkbox input "false"
checkbox T2 "false"
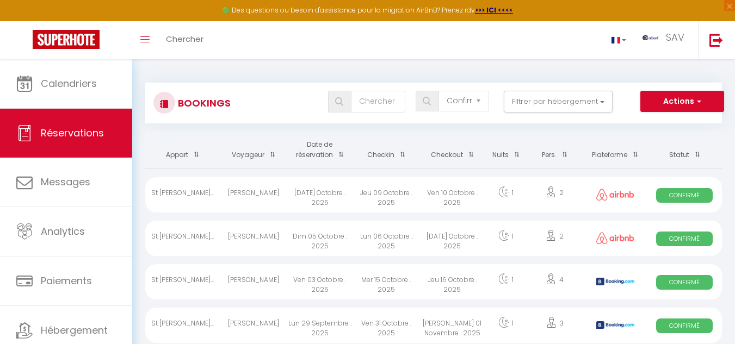
checkbox input "false"
checkbox T3 "false"
checkbox input "false"
checkbox Chambre "false"
checkbox input "false"
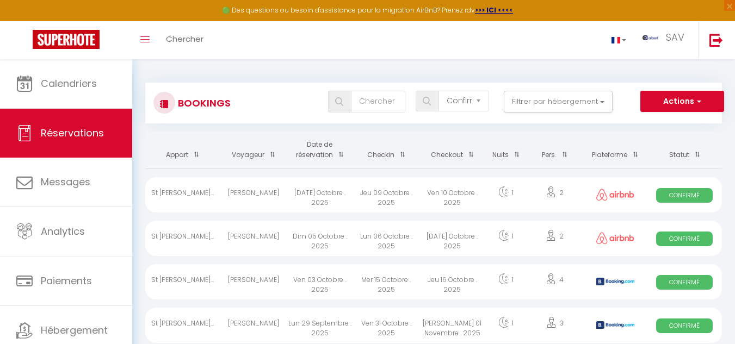
checkbox input "false"
click at [603, 103] on button "Filtrer par hébergement" at bounding box center [558, 102] width 109 height 22
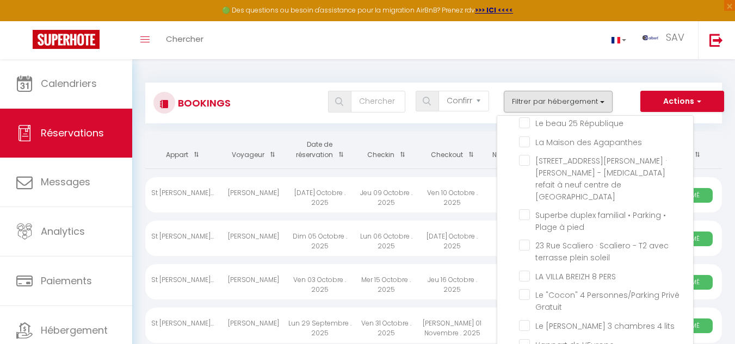
scroll to position [23977, 0]
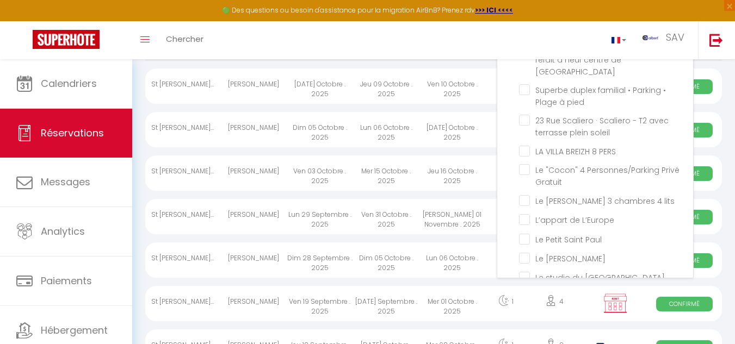
scroll to position [23868, 0]
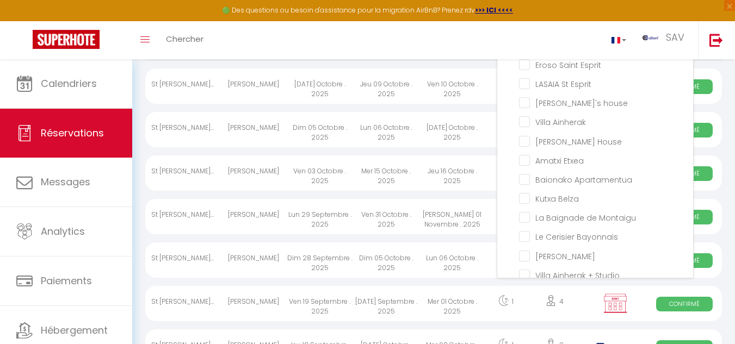
scroll to position [18783, 0]
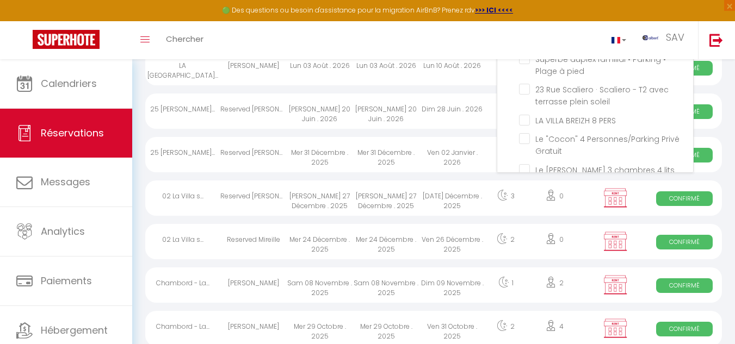
scroll to position [138, 0]
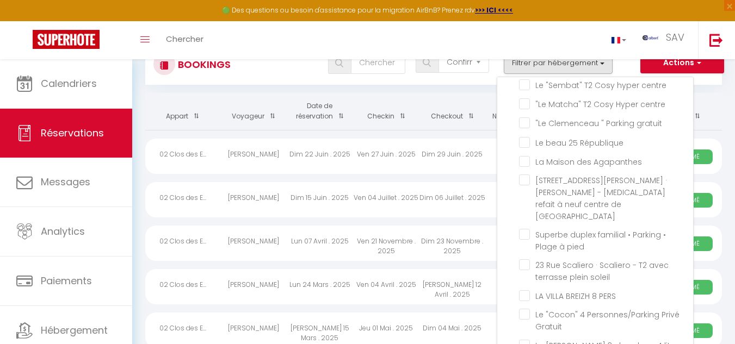
scroll to position [0, 0]
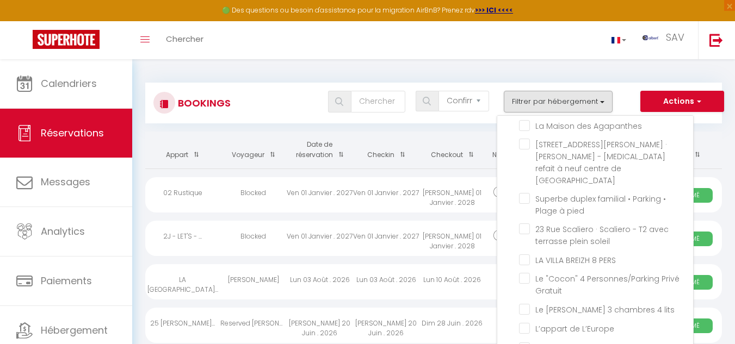
scroll to position [23922, 0]
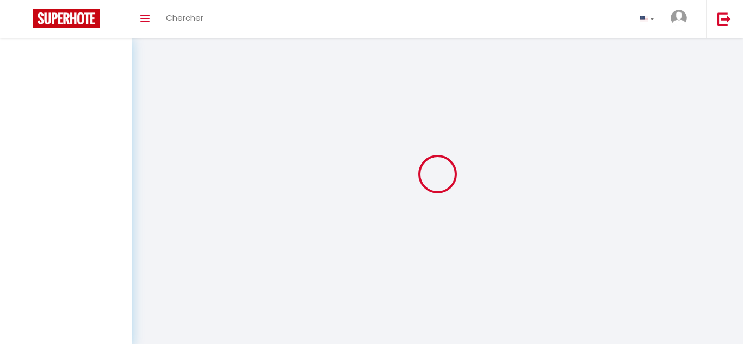
select select "not_cancelled"
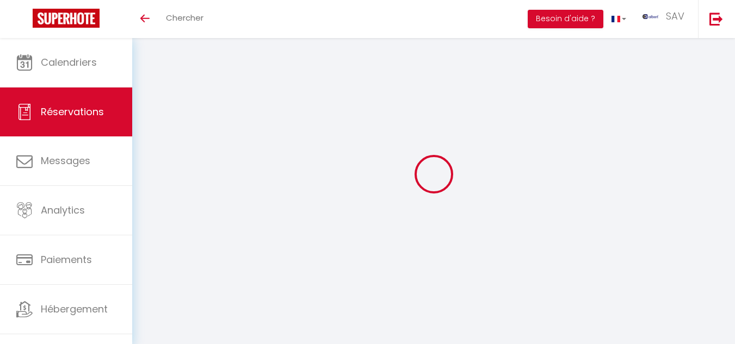
select select "confirmed"
